Goal: Entertainment & Leisure: Consume media (video, audio)

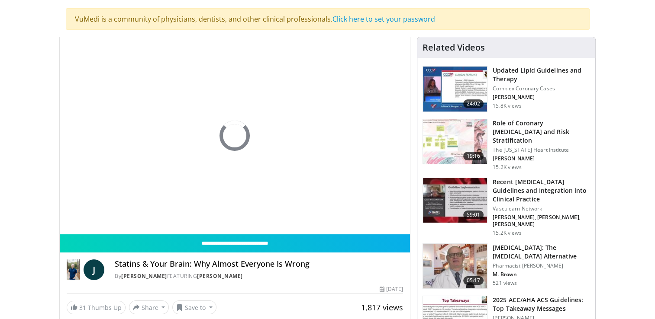
scroll to position [60, 0]
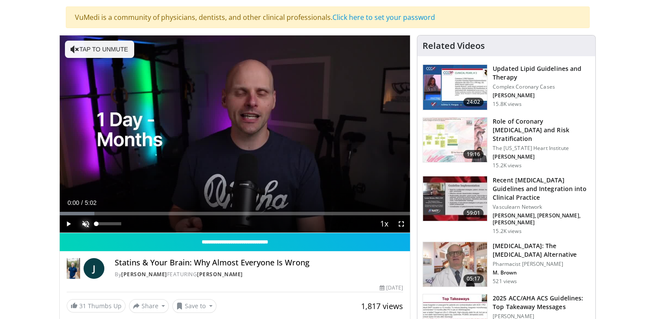
click at [85, 221] on span "Video Player" at bounding box center [85, 223] width 17 height 17
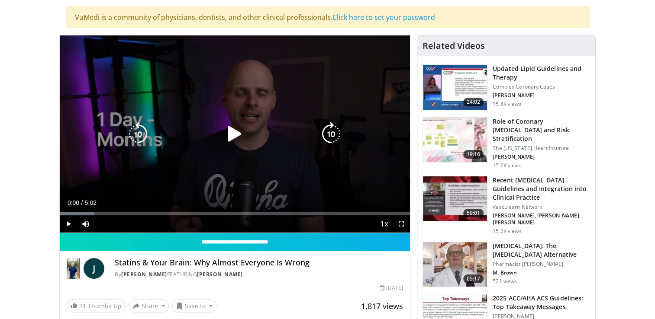
click at [230, 134] on icon "Video Player" at bounding box center [234, 134] width 24 height 24
